Goal: Task Accomplishment & Management: Complete application form

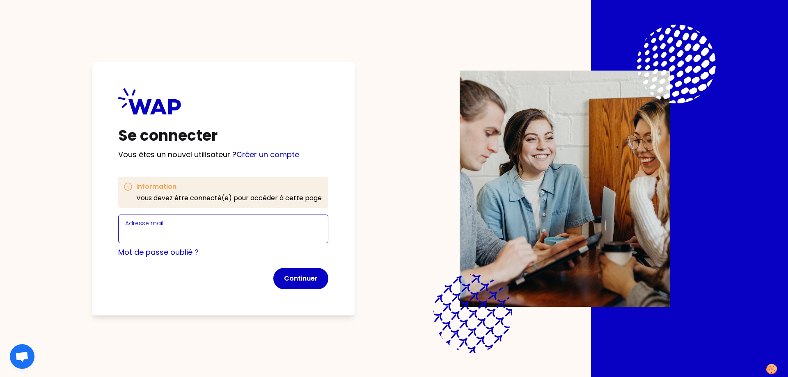
click at [179, 230] on input "Adresse mail" at bounding box center [223, 233] width 196 height 11
type input "[EMAIL_ADDRESS][DOMAIN_NAME]"
click at [280, 153] on link "Créer un compte" at bounding box center [267, 154] width 63 height 10
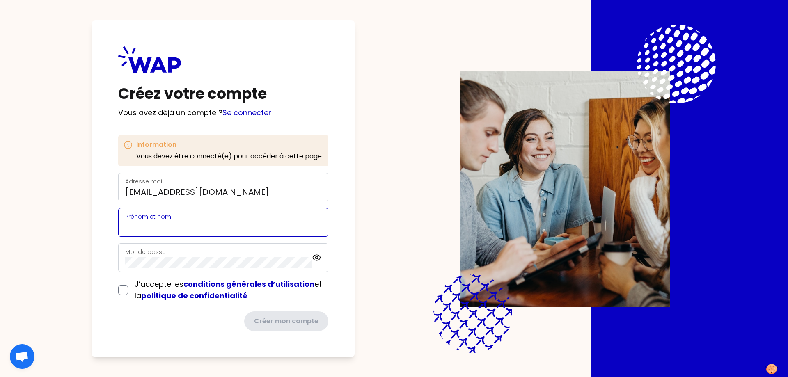
click at [191, 227] on input "Prénom et nom" at bounding box center [223, 227] width 196 height 11
type input "[PERSON_NAME]"
click at [193, 250] on div "Mot de passe" at bounding box center [218, 257] width 187 height 21
click at [121, 293] on input "checkbox" at bounding box center [123, 290] width 10 height 10
checkbox input "true"
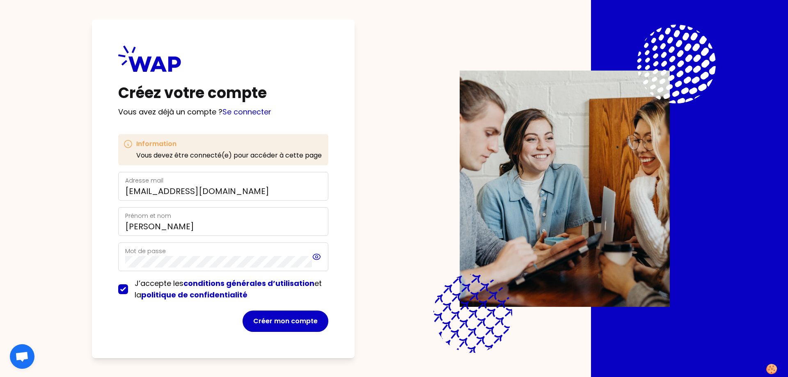
click at [317, 256] on icon at bounding box center [317, 257] width 2 height 2
click at [293, 319] on button "Créer mon compte" at bounding box center [286, 321] width 86 height 21
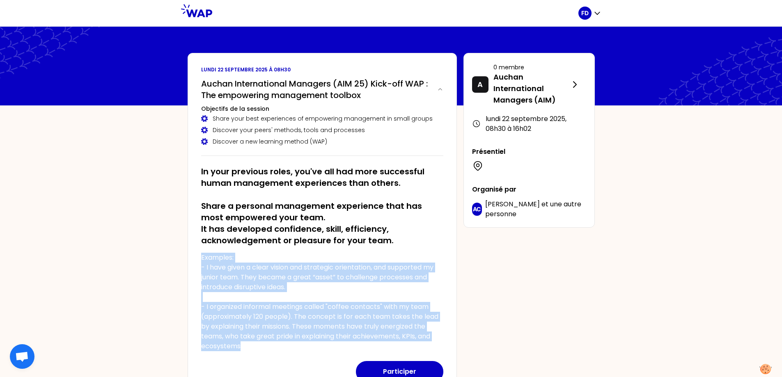
drag, startPoint x: 202, startPoint y: 258, endPoint x: 255, endPoint y: 348, distance: 104.9
click at [255, 348] on p "Examples: - I have given a clear vision and strategic orientation, and supporte…" at bounding box center [322, 302] width 242 height 99
copy p "Examples: - I have given a clear vision and strategic orientation, and supporte…"
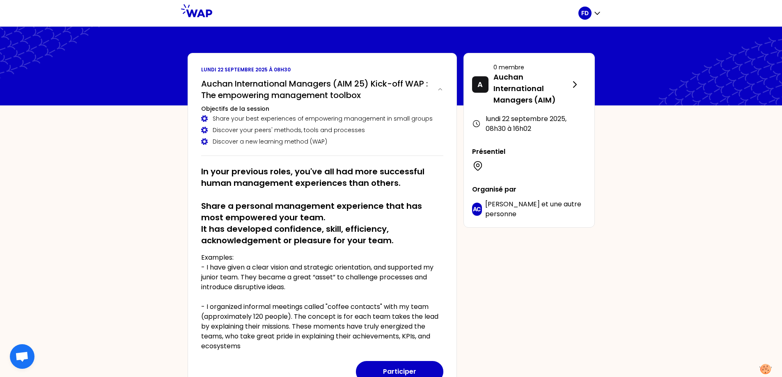
click at [201, 171] on h2 "In your previous roles, you've all had more successful human management experie…" at bounding box center [322, 206] width 242 height 80
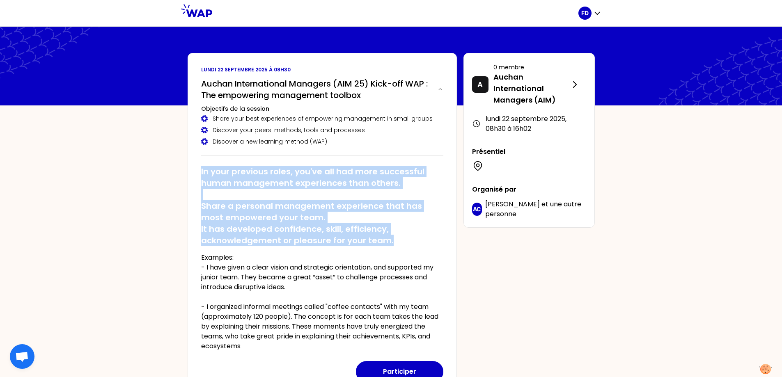
drag, startPoint x: 200, startPoint y: 172, endPoint x: 394, endPoint y: 236, distance: 203.8
click at [398, 239] on div "lundi 22 septembre 2025 à 08h30 Auchan International Managers (AIM 25) Kick-off…" at bounding box center [322, 224] width 269 height 343
copy h2 "In your previous roles, you've all had more successful human management experie…"
click at [298, 242] on h2 "In your previous roles, you've all had more successful human management experie…" at bounding box center [322, 206] width 242 height 80
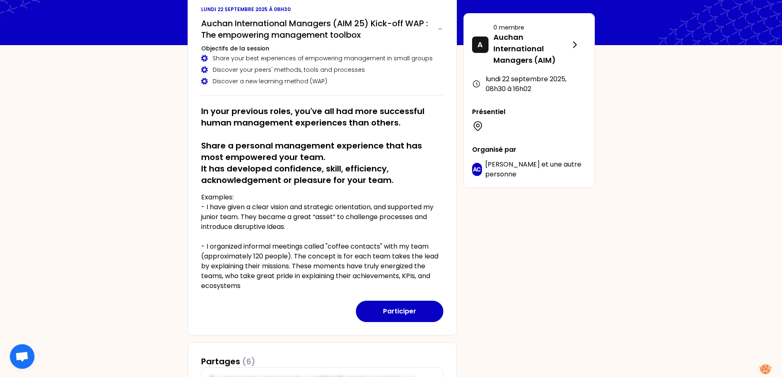
scroll to position [123, 0]
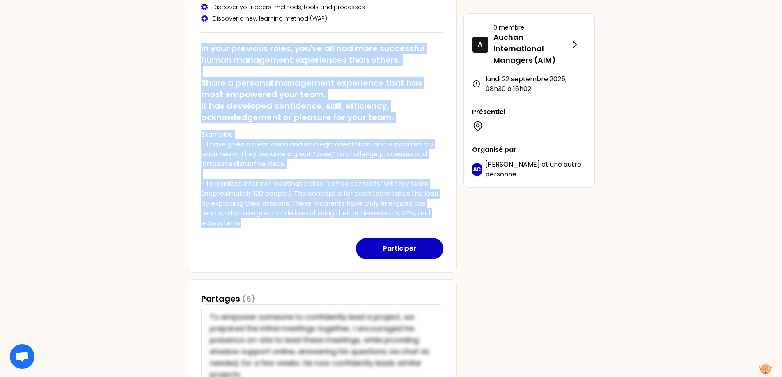
drag, startPoint x: 200, startPoint y: 47, endPoint x: 408, endPoint y: 203, distance: 259.2
click at [438, 220] on div "lundi 22 septembre 2025 à 08h30 Auchan International Managers (AIM 25) Kick-off…" at bounding box center [322, 101] width 269 height 343
click at [269, 161] on p "Examples: - I have given a clear vision and strategic orientation, and supporte…" at bounding box center [322, 179] width 242 height 99
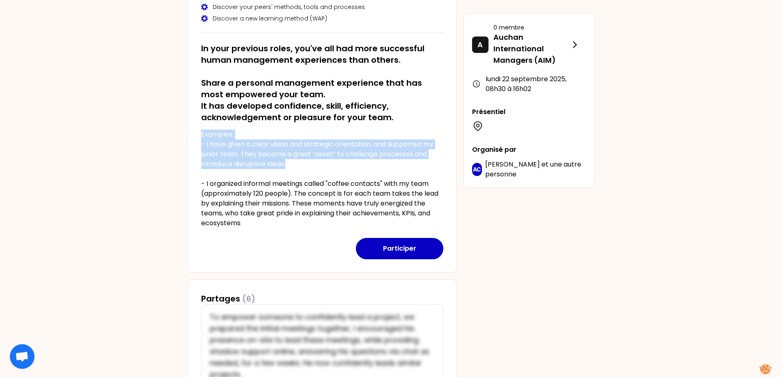
drag, startPoint x: 202, startPoint y: 135, endPoint x: 311, endPoint y: 161, distance: 111.9
click at [311, 161] on p "Examples: - I have given a clear vision and strategic orientation, and supporte…" at bounding box center [322, 179] width 242 height 99
copy p "Examples: - I have given a clear vision and strategic orientation, and supporte…"
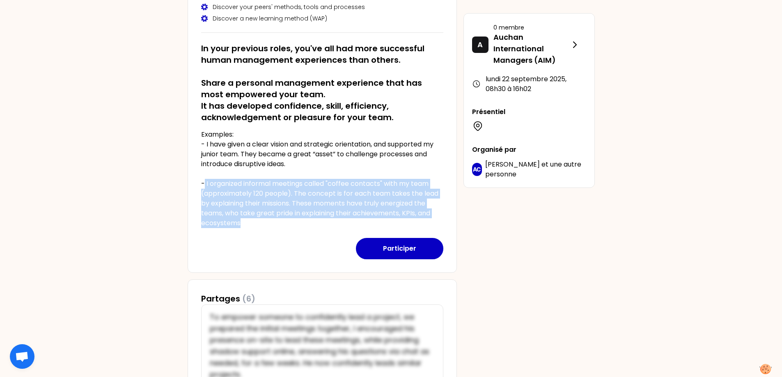
drag, startPoint x: 205, startPoint y: 183, endPoint x: 243, endPoint y: 222, distance: 54.0
click at [243, 222] on p "Examples: - I have given a clear vision and strategic orientation, and supporte…" at bounding box center [322, 179] width 242 height 99
copy p "I organized informal meetings called "coffee contacts" with my team (approximat…"
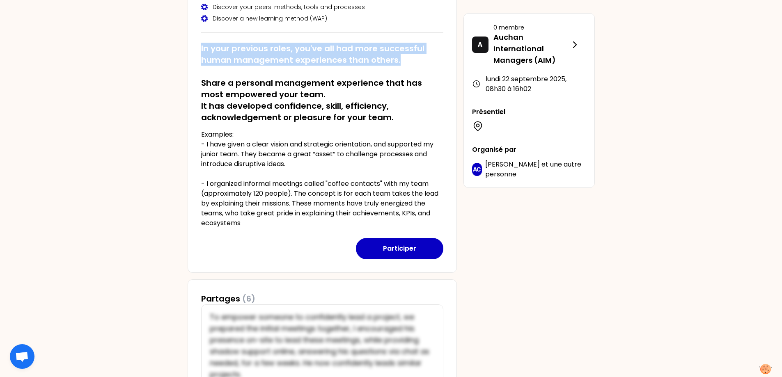
drag, startPoint x: 202, startPoint y: 46, endPoint x: 396, endPoint y: 59, distance: 194.2
click at [396, 59] on h2 "In your previous roles, you've all had more successful human management experie…" at bounding box center [322, 83] width 242 height 80
copy h2 "In your previous roles, you've all had more successful human management experie…"
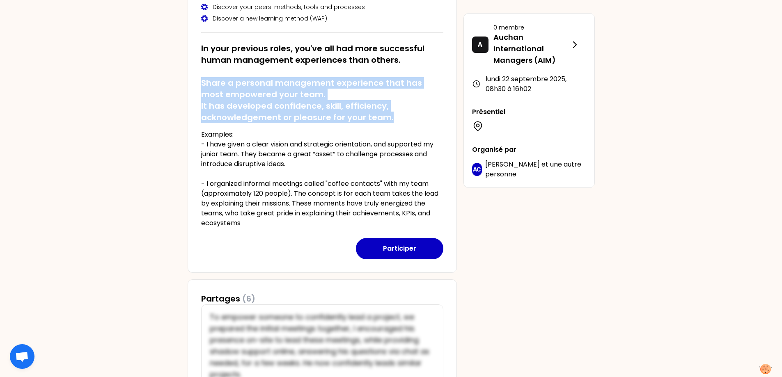
drag, startPoint x: 201, startPoint y: 83, endPoint x: 392, endPoint y: 112, distance: 192.8
click at [392, 112] on h2 "In your previous roles, you've all had more successful human management experie…" at bounding box center [322, 83] width 242 height 80
copy h2 "Share a personal management experience that has most empowered your team. It ha…"
